Goal: Information Seeking & Learning: Check status

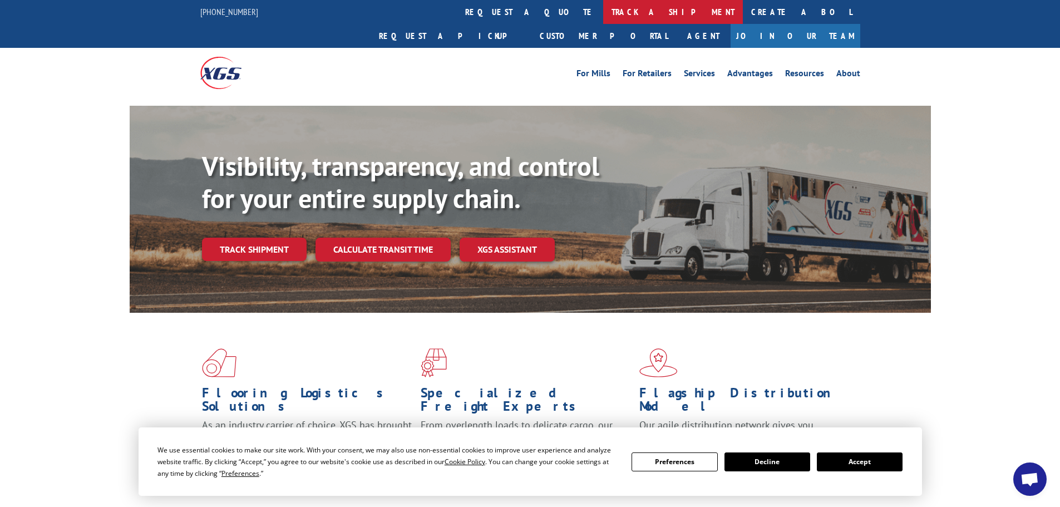
click at [603, 13] on link "track a shipment" at bounding box center [673, 12] width 140 height 24
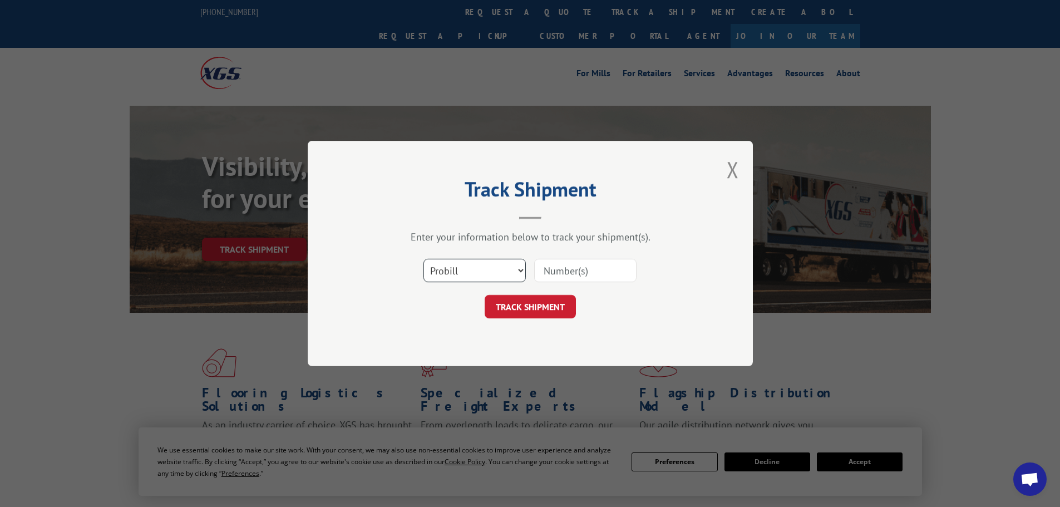
click at [477, 268] on select "Select category... Probill BOL PO" at bounding box center [474, 270] width 102 height 23
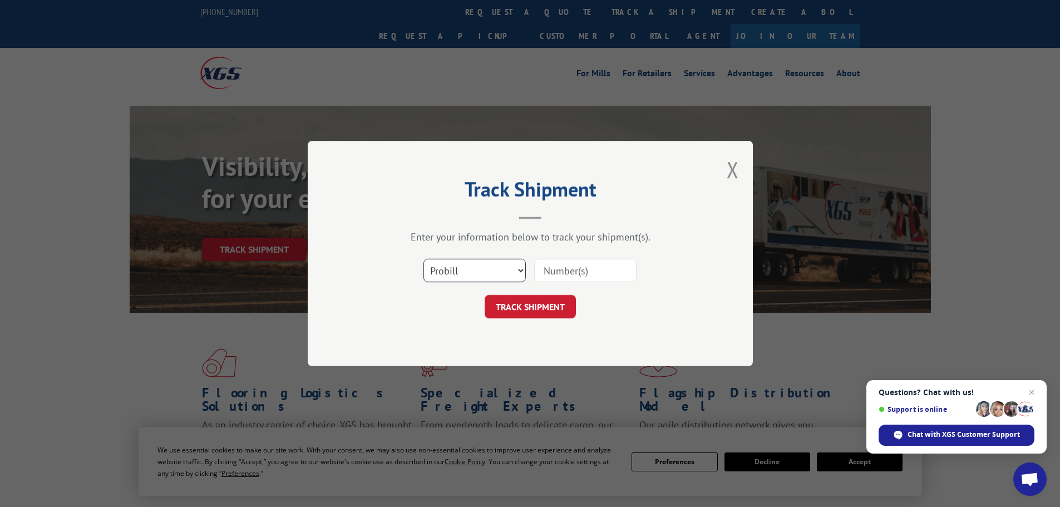
select select "bol"
click at [423, 259] on select "Select category... Probill BOL PO" at bounding box center [474, 270] width 102 height 23
click at [569, 270] on input at bounding box center [585, 270] width 102 height 23
paste input "7067698"
type input "7067698"
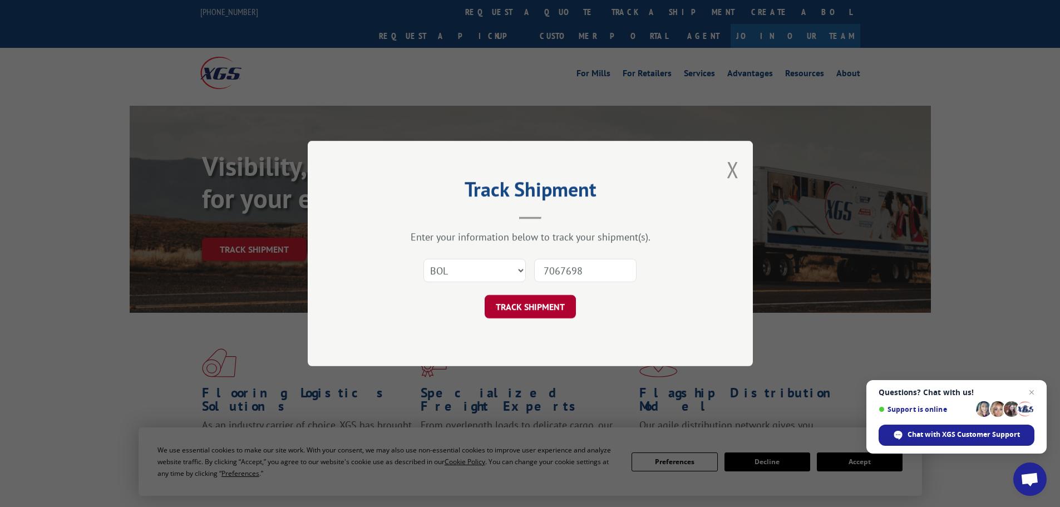
click at [540, 299] on button "TRACK SHIPMENT" at bounding box center [530, 306] width 91 height 23
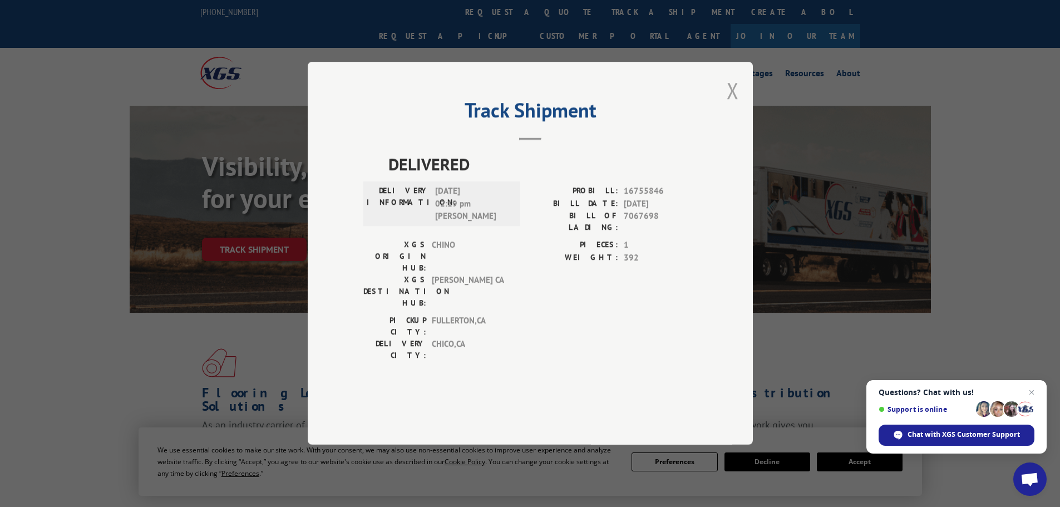
click at [731, 105] on button "Close modal" at bounding box center [732, 90] width 12 height 29
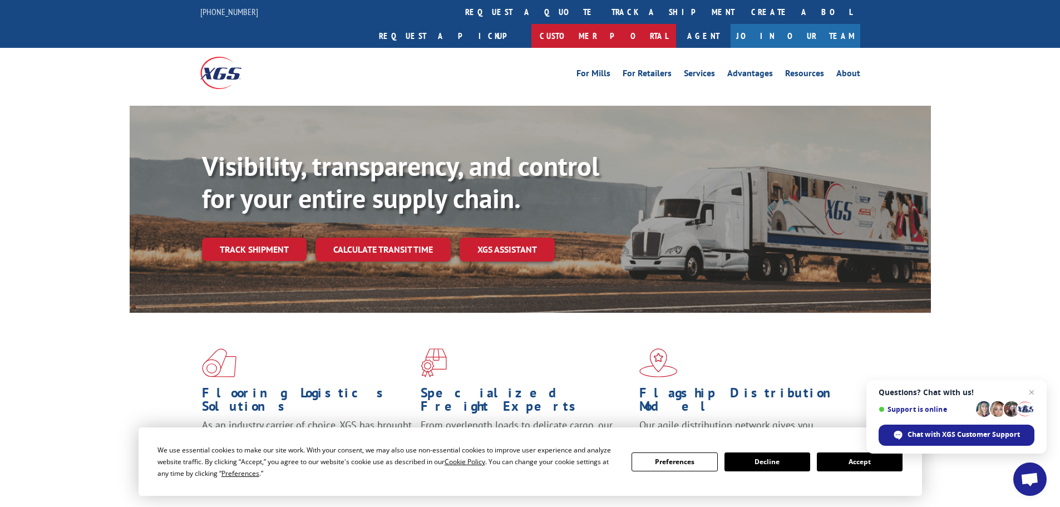
click at [676, 24] on link "Customer Portal" at bounding box center [603, 36] width 145 height 24
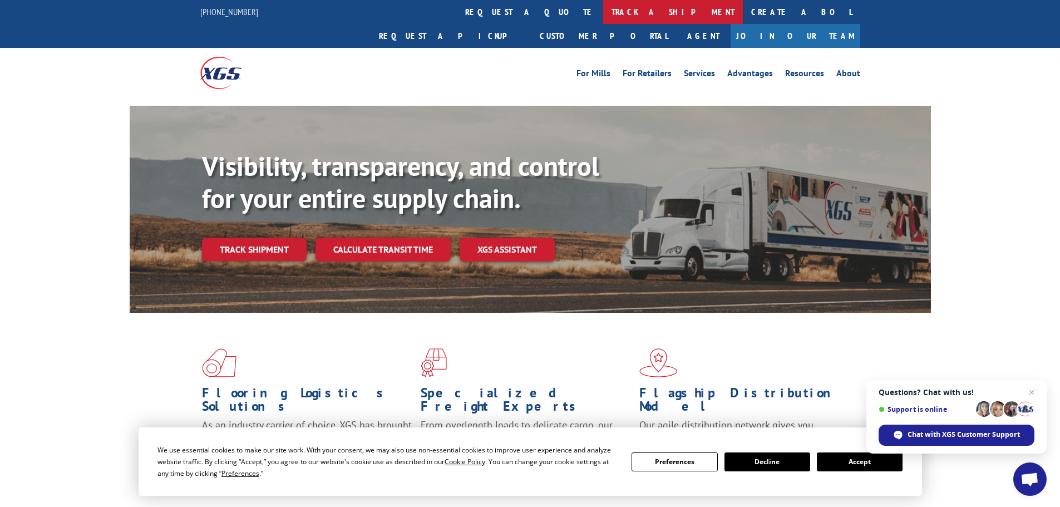
click at [603, 17] on link "track a shipment" at bounding box center [673, 12] width 140 height 24
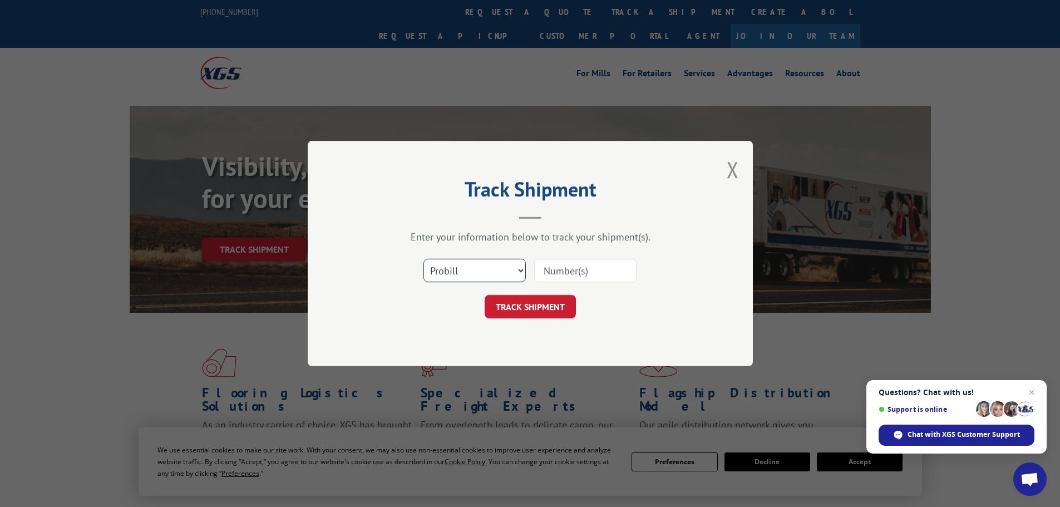
click at [495, 278] on select "Select category... Probill BOL PO" at bounding box center [474, 270] width 102 height 23
select select "bol"
click at [423, 259] on select "Select category... Probill BOL PO" at bounding box center [474, 270] width 102 height 23
click at [550, 271] on input at bounding box center [585, 270] width 102 height 23
paste input "5607408"
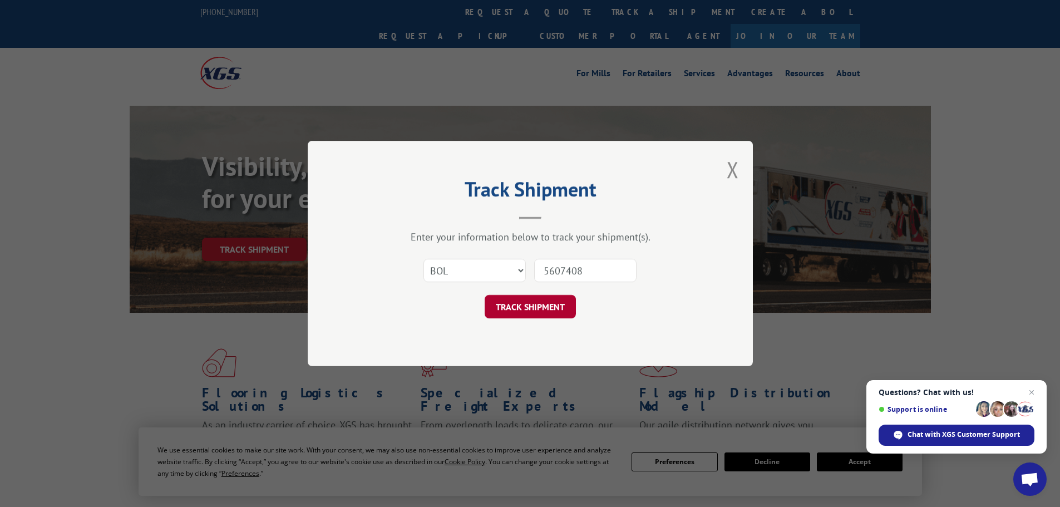
type input "5607408"
click at [558, 312] on button "TRACK SHIPMENT" at bounding box center [530, 306] width 91 height 23
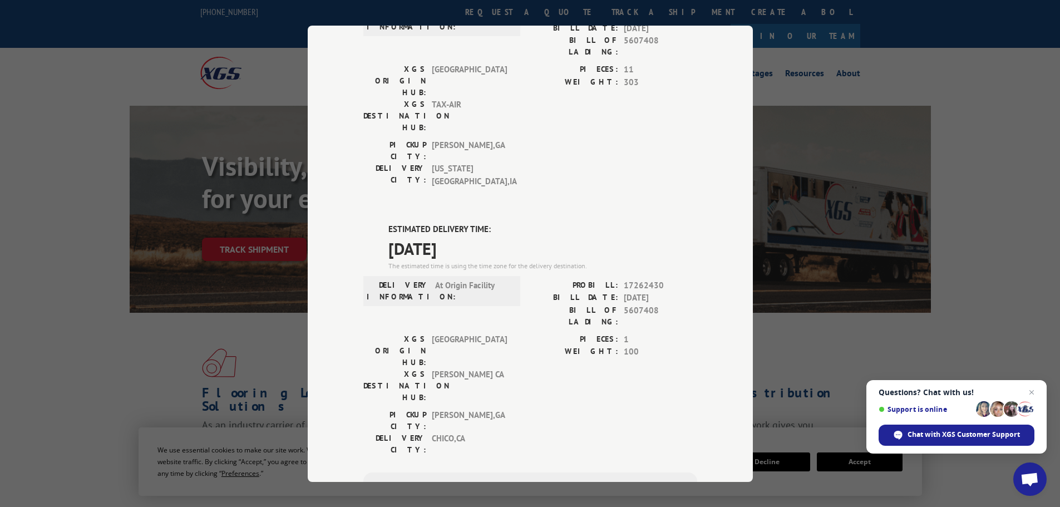
scroll to position [56, 0]
